Goal: Answer question/provide support

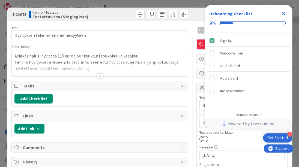
click at [101, 74] on div at bounding box center [100, 76] width 6 height 4
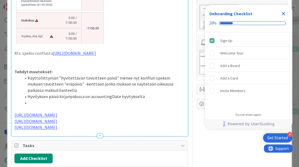
scroll to position [254, 0]
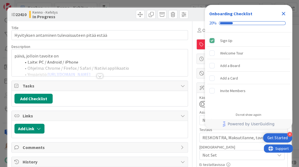
click at [285, 12] on icon "Close Checklist" at bounding box center [284, 14] width 4 height 4
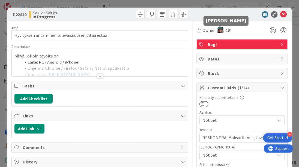
click at [219, 31] on img at bounding box center [220, 30] width 6 height 6
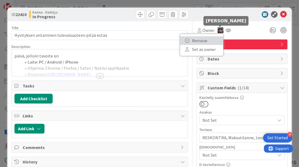
click at [203, 38] on link "Remove" at bounding box center [201, 40] width 43 height 9
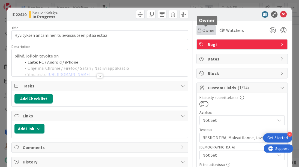
click at [205, 32] on span "Owner" at bounding box center [208, 30] width 12 height 7
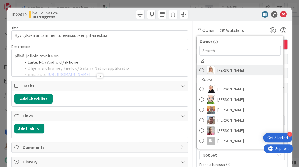
click at [200, 70] on span at bounding box center [201, 70] width 4 height 8
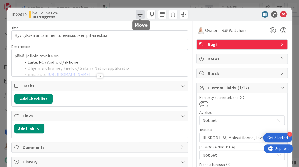
click at [138, 14] on span at bounding box center [140, 14] width 9 height 9
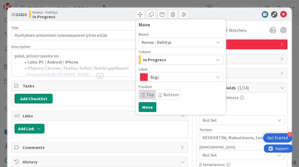
click at [110, 52] on div "päivä, jolloin tavoite on Laite: PC / Android / iPhone Ohjelma: Chrome / Firefo…" at bounding box center [100, 64] width 176 height 25
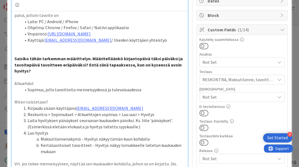
scroll to position [56, 0]
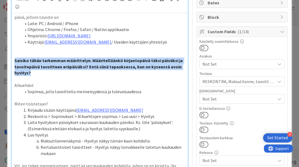
drag, startPoint x: 14, startPoint y: 61, endPoint x: 32, endPoint y: 73, distance: 21.9
click at [32, 73] on p "Saisiko tähän tarkemman määrittelyn. Määritelläänkö kirjantopäivä täksi päiväks…" at bounding box center [99, 67] width 170 height 19
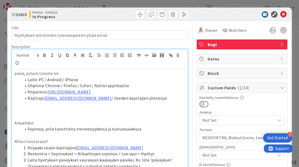
scroll to position [0, 0]
click at [283, 14] on icon at bounding box center [283, 14] width 7 height 7
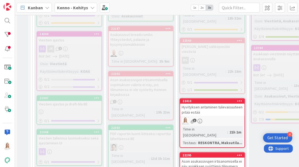
scroll to position [334, 0]
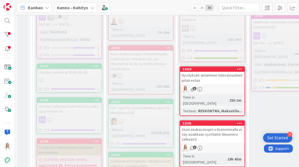
scroll to position [365, 0]
